Goal: Task Accomplishment & Management: Complete application form

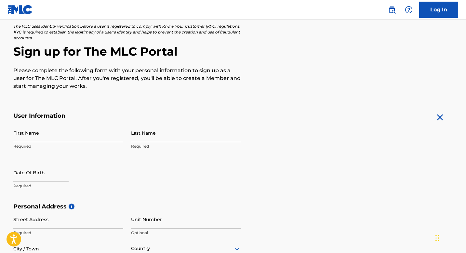
scroll to position [65, 0]
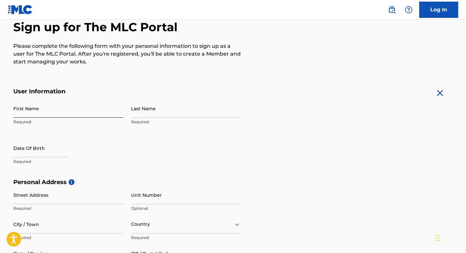
click at [36, 108] on input "First Name" at bounding box center [68, 108] width 110 height 19
type input "Terriq"
type input "Saxon"
type input "[STREET_ADDRESS]"
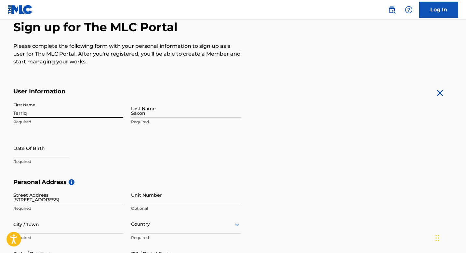
type input "[PERSON_NAME]"
type input "Helensburgh"
type input "[GEOGRAPHIC_DATA]"
type input "ARGYLL AND BUTE"
type input "G84 9RT"
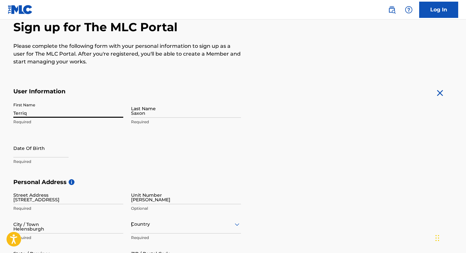
type input "7925"
type input "576364"
type input "[EMAIL_ADDRESS][DOMAIN_NAME]"
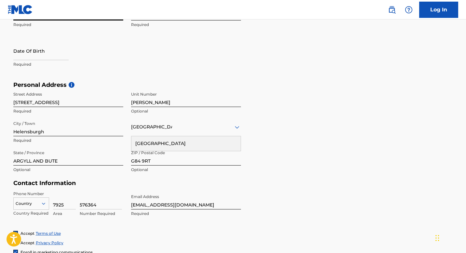
scroll to position [172, 0]
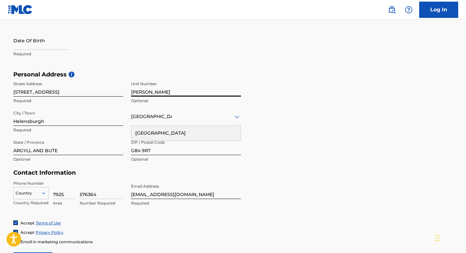
drag, startPoint x: 160, startPoint y: 94, endPoint x: 95, endPoint y: 85, distance: 66.0
click at [95, 85] on div "Street Address [STREET_ADDRESS] Required Unit Number [PERSON_NAME] Optional Cit…" at bounding box center [127, 122] width 228 height 88
type input "57"
click at [0, 93] on main "The MLC uses identity verification before a user is registered to comply with K…" at bounding box center [233, 76] width 466 height 458
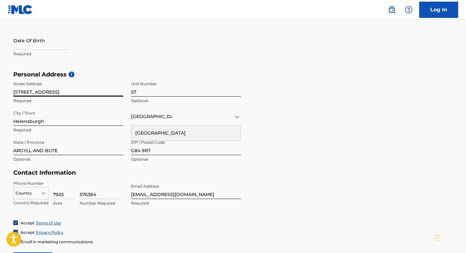
drag, startPoint x: 20, startPoint y: 91, endPoint x: 0, endPoint y: 87, distance: 20.4
click at [0, 87] on main "The MLC uses identity verification before a user is registered to comply with K…" at bounding box center [233, 76] width 466 height 458
click at [69, 93] on input "[GEOGRAPHIC_DATA]" at bounding box center [68, 87] width 110 height 19
type input "Kent Drive [PERSON_NAME]"
click at [0, 114] on main "The MLC uses identity verification before a user is registered to comply with K…" at bounding box center [233, 76] width 466 height 458
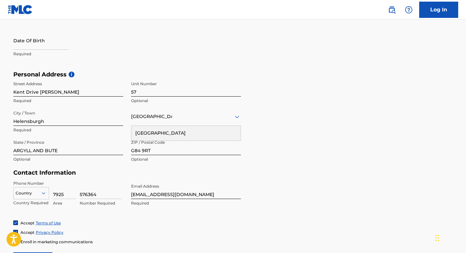
click at [148, 133] on div "[GEOGRAPHIC_DATA]" at bounding box center [185, 133] width 109 height 15
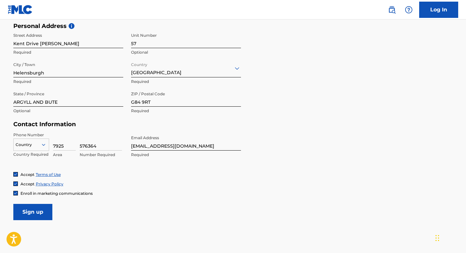
scroll to position [222, 0]
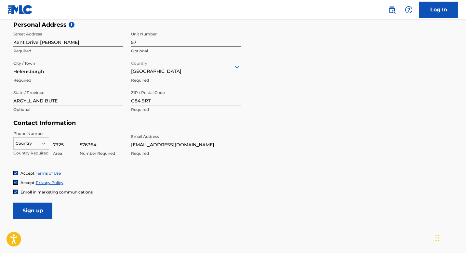
drag, startPoint x: 66, startPoint y: 144, endPoint x: 44, endPoint y: 144, distance: 21.8
click at [44, 144] on div "Country Country Required 7925 Area 576364 Number Required" at bounding box center [68, 145] width 110 height 29
type input "44"
drag, startPoint x: 75, startPoint y: 142, endPoint x: 70, endPoint y: 142, distance: 4.2
click at [70, 142] on div "Country Country Required 44 Area 576364 Number Required" at bounding box center [68, 145] width 110 height 29
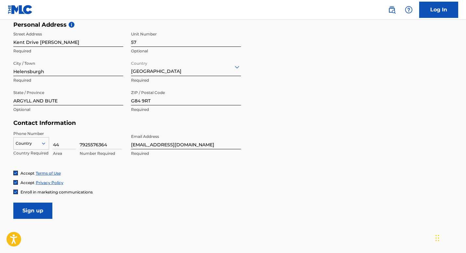
type input "7925576364"
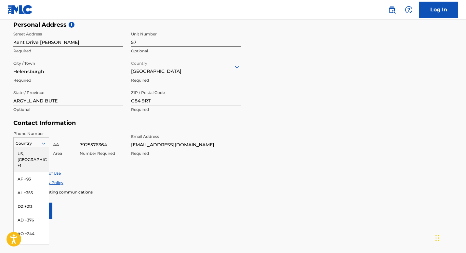
click at [36, 144] on div at bounding box center [31, 143] width 35 height 7
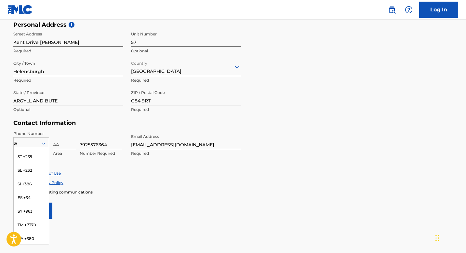
scroll to position [0, 0]
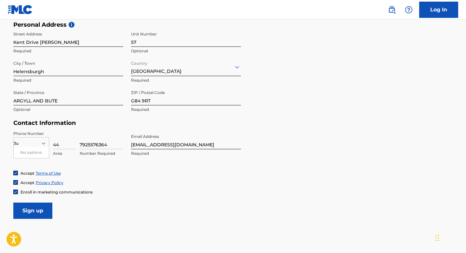
type input "3"
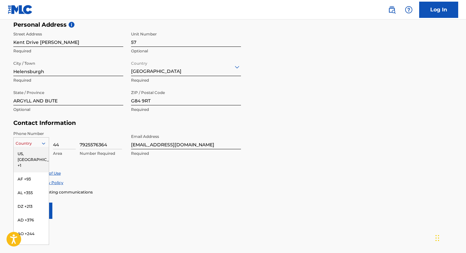
click at [23, 144] on div at bounding box center [31, 143] width 35 height 7
type input "gb"
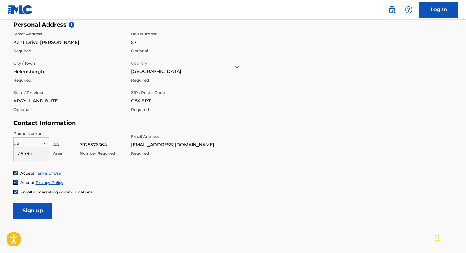
click at [28, 150] on div "GB +44" at bounding box center [31, 154] width 35 height 14
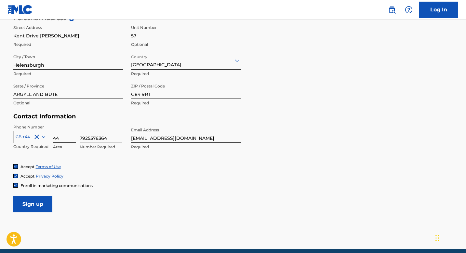
scroll to position [230, 0]
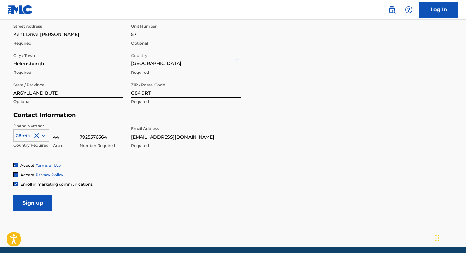
click at [54, 136] on input "44" at bounding box center [64, 132] width 23 height 19
type input "44"
click at [127, 161] on div "Phone Number GB +44 Country Required 44 Area 7925576364 Number Required Email A…" at bounding box center [127, 143] width 228 height 40
drag, startPoint x: 111, startPoint y: 137, endPoint x: 50, endPoint y: 129, distance: 61.0
click at [51, 129] on div "GB +44 Country Required 44 Area 7925576364 Number Required" at bounding box center [68, 137] width 110 height 29
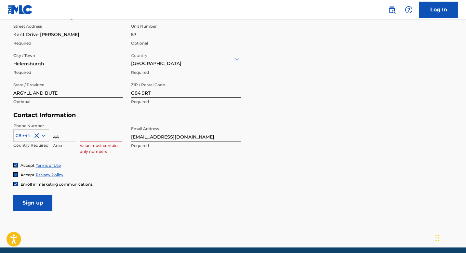
drag, startPoint x: 60, startPoint y: 137, endPoint x: 48, endPoint y: 136, distance: 11.2
click at [48, 136] on div "GB +44 Country Required 44 Area Value must contain only numbers" at bounding box center [68, 137] width 110 height 29
type input "7925"
type input "[GEOGRAPHIC_DATA]"
type input "576364"
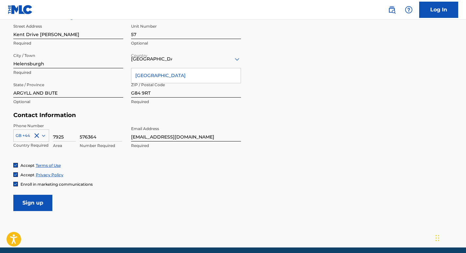
click at [155, 190] on form "User Information First Name Terriq Required Last Name [PERSON_NAME] Required Da…" at bounding box center [233, 67] width 440 height 289
click at [31, 203] on input "Sign up" at bounding box center [32, 203] width 39 height 16
click at [46, 202] on input "Sign up" at bounding box center [32, 203] width 39 height 16
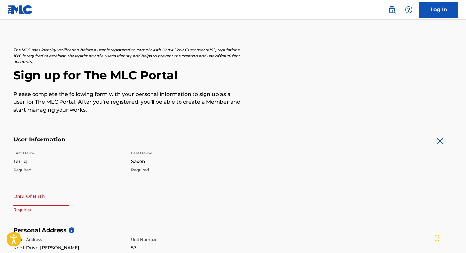
scroll to position [57, 0]
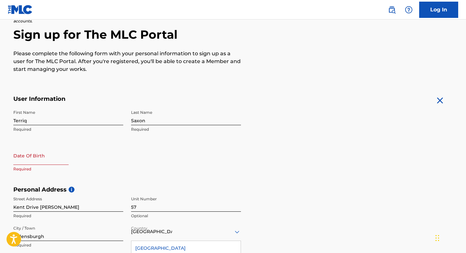
click at [49, 161] on input "text" at bounding box center [40, 155] width 55 height 19
select select "8"
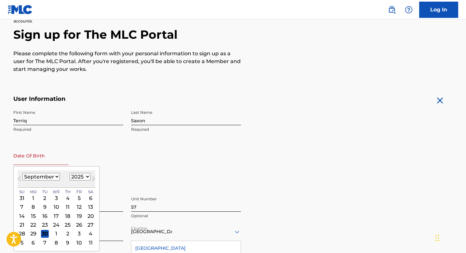
click at [86, 175] on select "1900 1901 1902 1903 1904 1905 1906 1907 1908 1909 1910 1911 1912 1913 1914 1915…" at bounding box center [80, 176] width 21 height 7
select select "2004"
click at [70, 173] on select "1900 1901 1902 1903 1904 1905 1906 1907 1908 1909 1910 1911 1912 1913 1914 1915…" at bounding box center [80, 176] width 21 height 7
click at [28, 175] on select "January February March April May June July August September October November De…" at bounding box center [40, 176] width 37 height 7
select select "4"
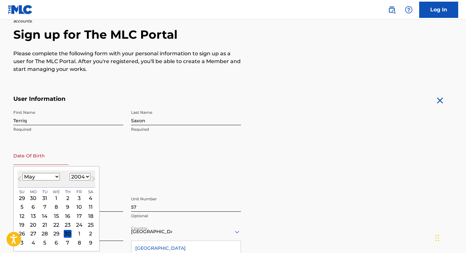
click at [22, 173] on select "January February March April May June July August September October November De…" at bounding box center [40, 176] width 37 height 7
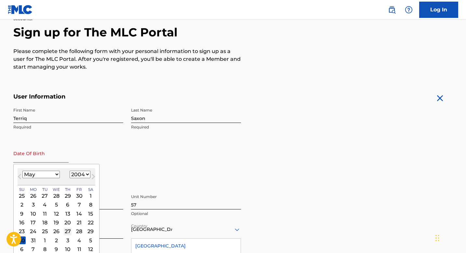
scroll to position [60, 0]
click at [68, 232] on div "27" at bounding box center [68, 231] width 8 height 8
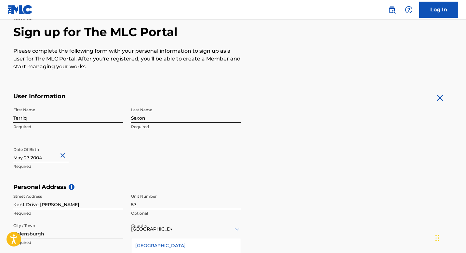
scroll to position [256, 0]
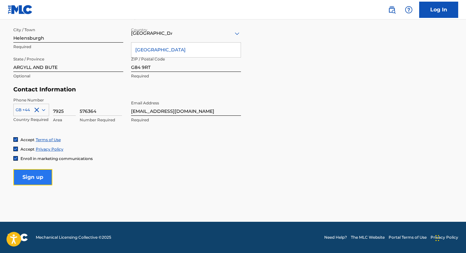
click at [42, 183] on input "Sign up" at bounding box center [32, 177] width 39 height 16
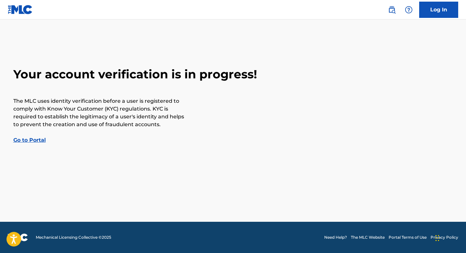
click at [37, 140] on link "Go to Portal" at bounding box center [29, 140] width 33 height 6
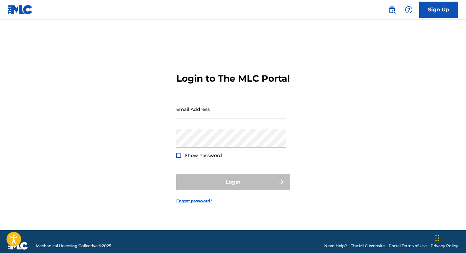
click at [195, 110] on input "Email Address" at bounding box center [231, 109] width 110 height 19
type input "[EMAIL_ADDRESS][DOMAIN_NAME]"
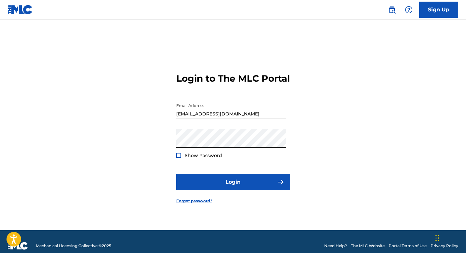
click at [176, 174] on button "Login" at bounding box center [233, 182] width 114 height 16
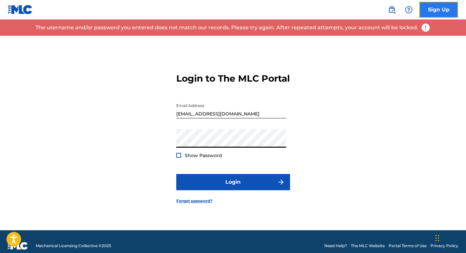
click at [436, 15] on link "Sign Up" at bounding box center [438, 10] width 39 height 16
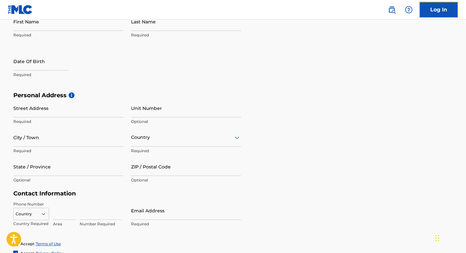
scroll to position [256, 0]
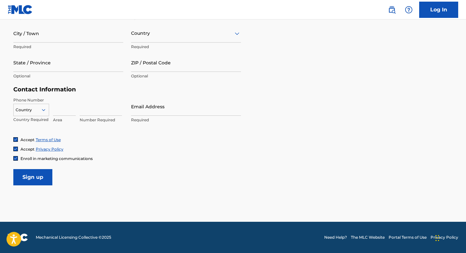
drag, startPoint x: 198, startPoint y: 115, endPoint x: 212, endPoint y: 129, distance: 18.6
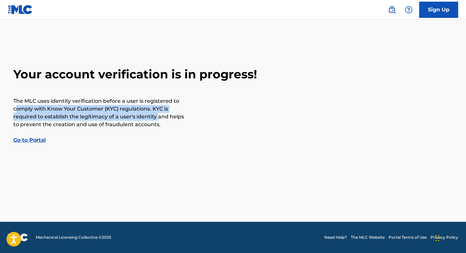
drag, startPoint x: 19, startPoint y: 112, endPoint x: 158, endPoint y: 114, distance: 139.3
click at [158, 114] on p "The MLC uses identity verification before a user is registered to comply with K…" at bounding box center [99, 112] width 172 height 31
click at [0, 119] on main "Your account verification is in progress! The MLC uses identity verification be…" at bounding box center [233, 121] width 466 height 202
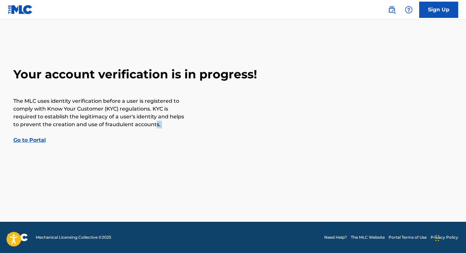
drag, startPoint x: 19, startPoint y: 129, endPoint x: 154, endPoint y: 126, distance: 135.1
click at [154, 126] on div "Your account verification is in progress! The MLC uses identity verification be…" at bounding box center [234, 105] width 456 height 77
click at [168, 139] on div "Your account verification is in progress! The MLC uses identity verification be…" at bounding box center [234, 105] width 456 height 77
